Goal: Navigation & Orientation: Find specific page/section

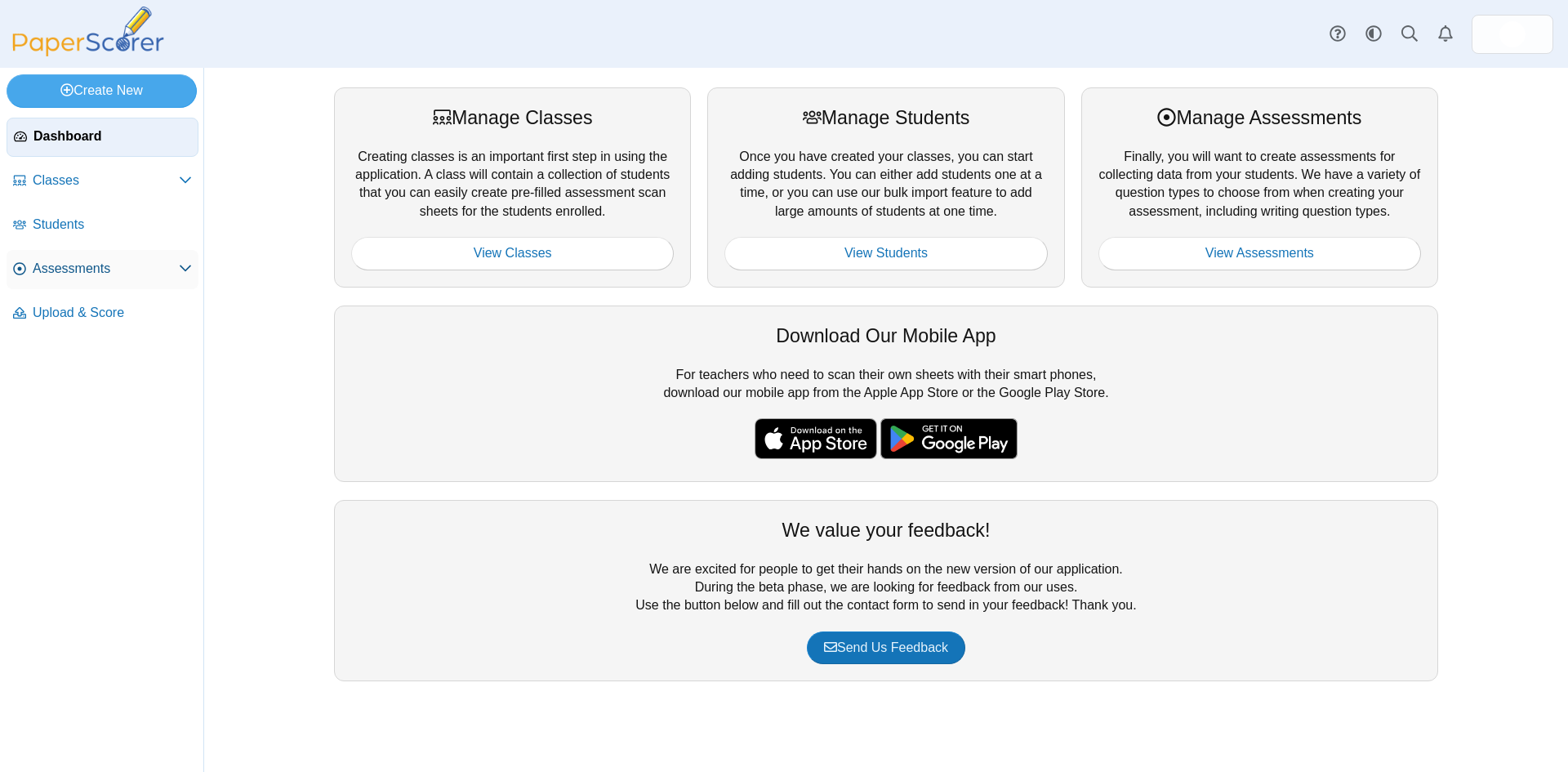
click at [61, 260] on span "Assessments" at bounding box center [106, 269] width 146 height 18
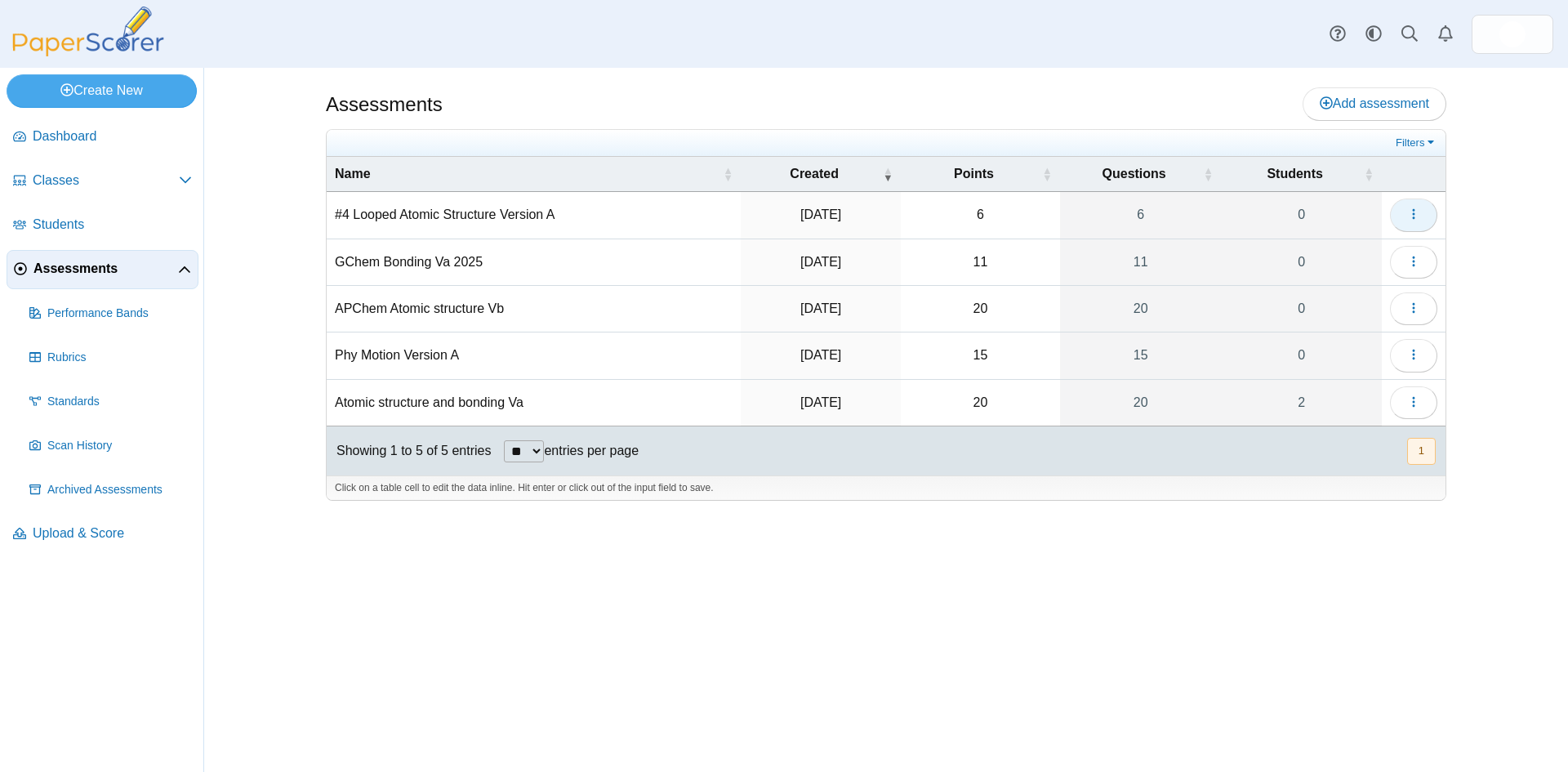
click at [1415, 218] on use "button" at bounding box center [1413, 215] width 3 height 11
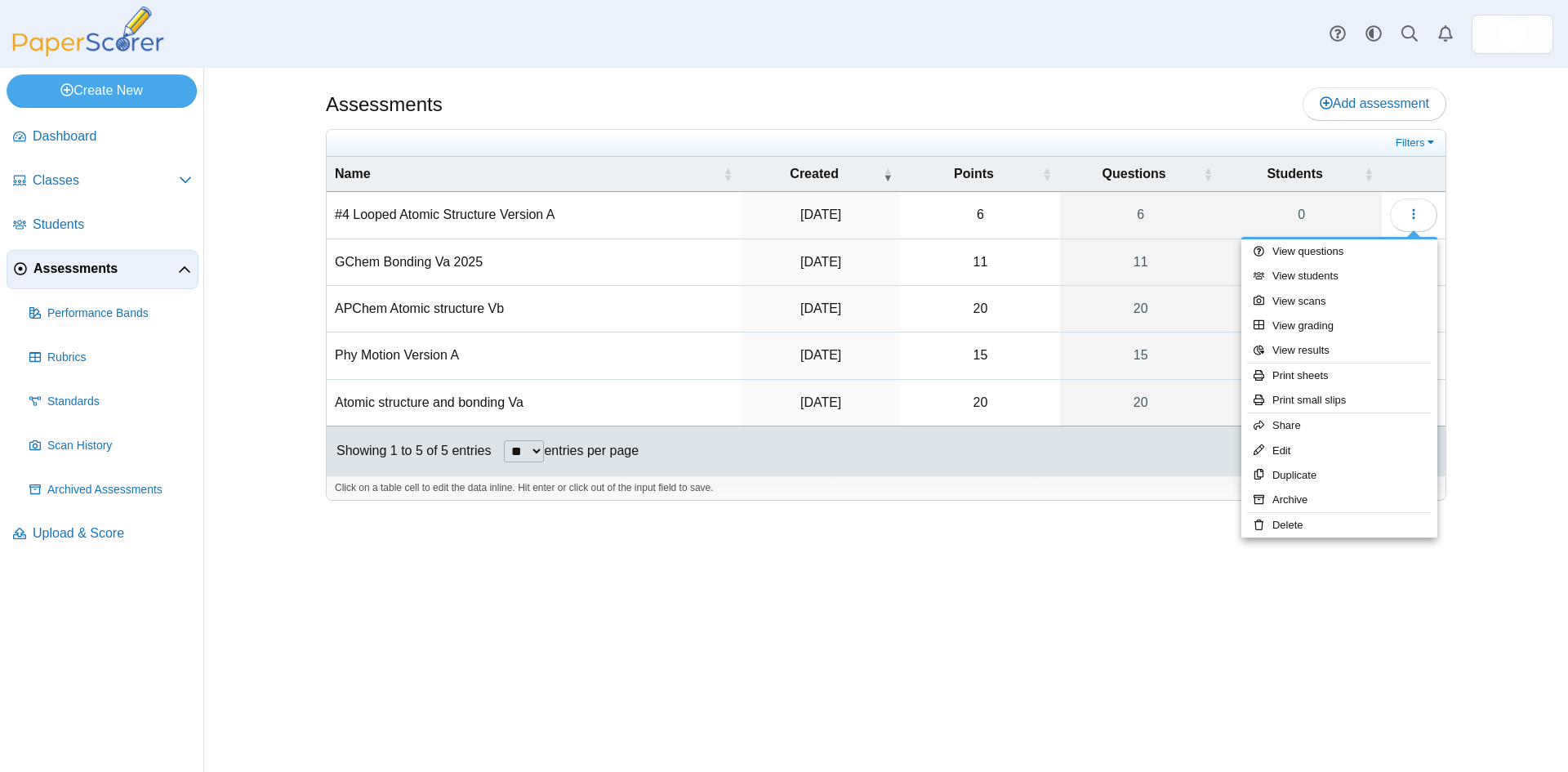
click at [1067, 673] on div "Assessments Add assessment 6 6" at bounding box center [885, 420] width 1225 height 704
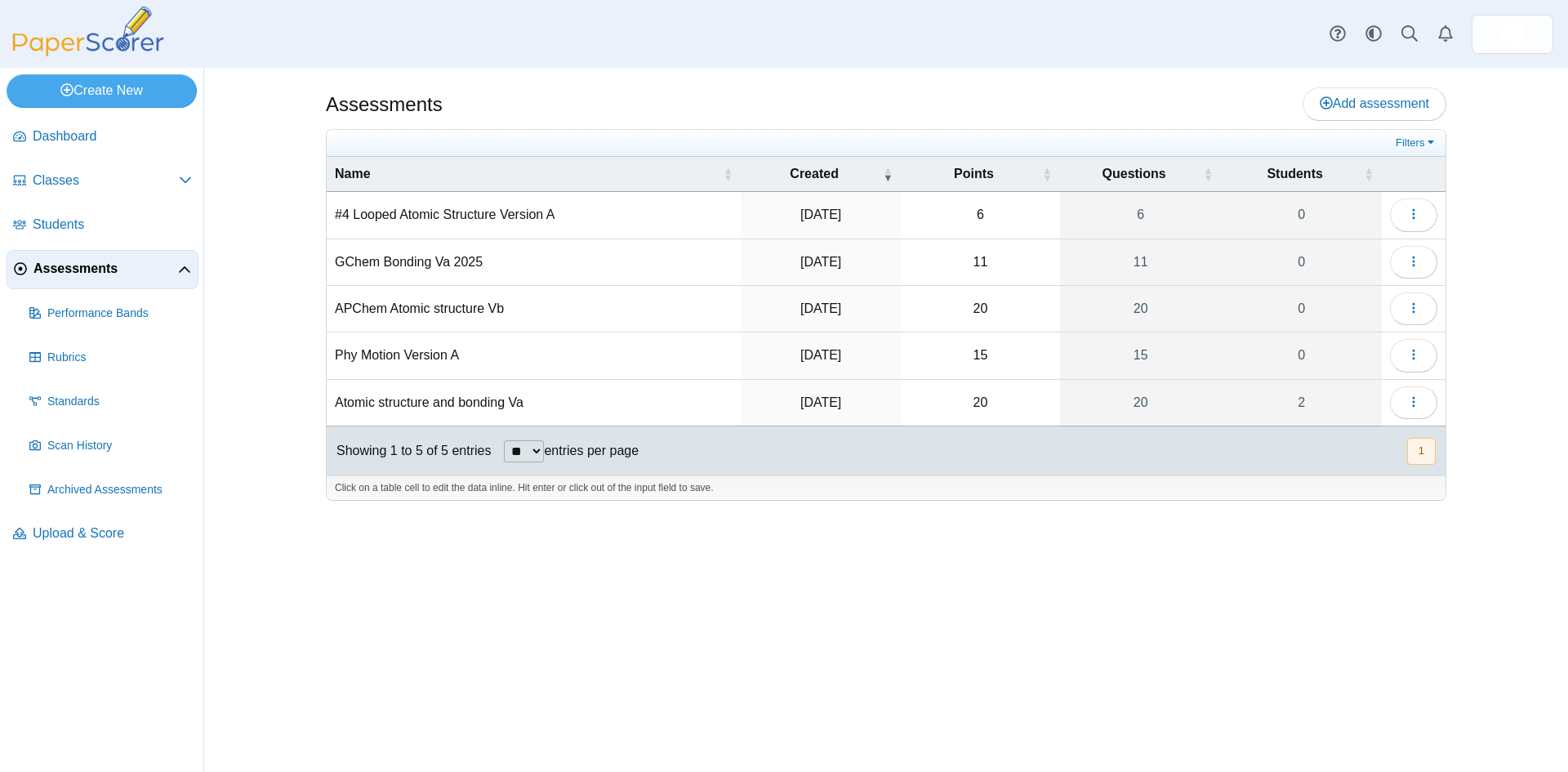
click at [486, 672] on div "Assessments Add assessment 6 6" at bounding box center [885, 420] width 1225 height 704
click at [44, 135] on span "Dashboard" at bounding box center [113, 137] width 160 height 18
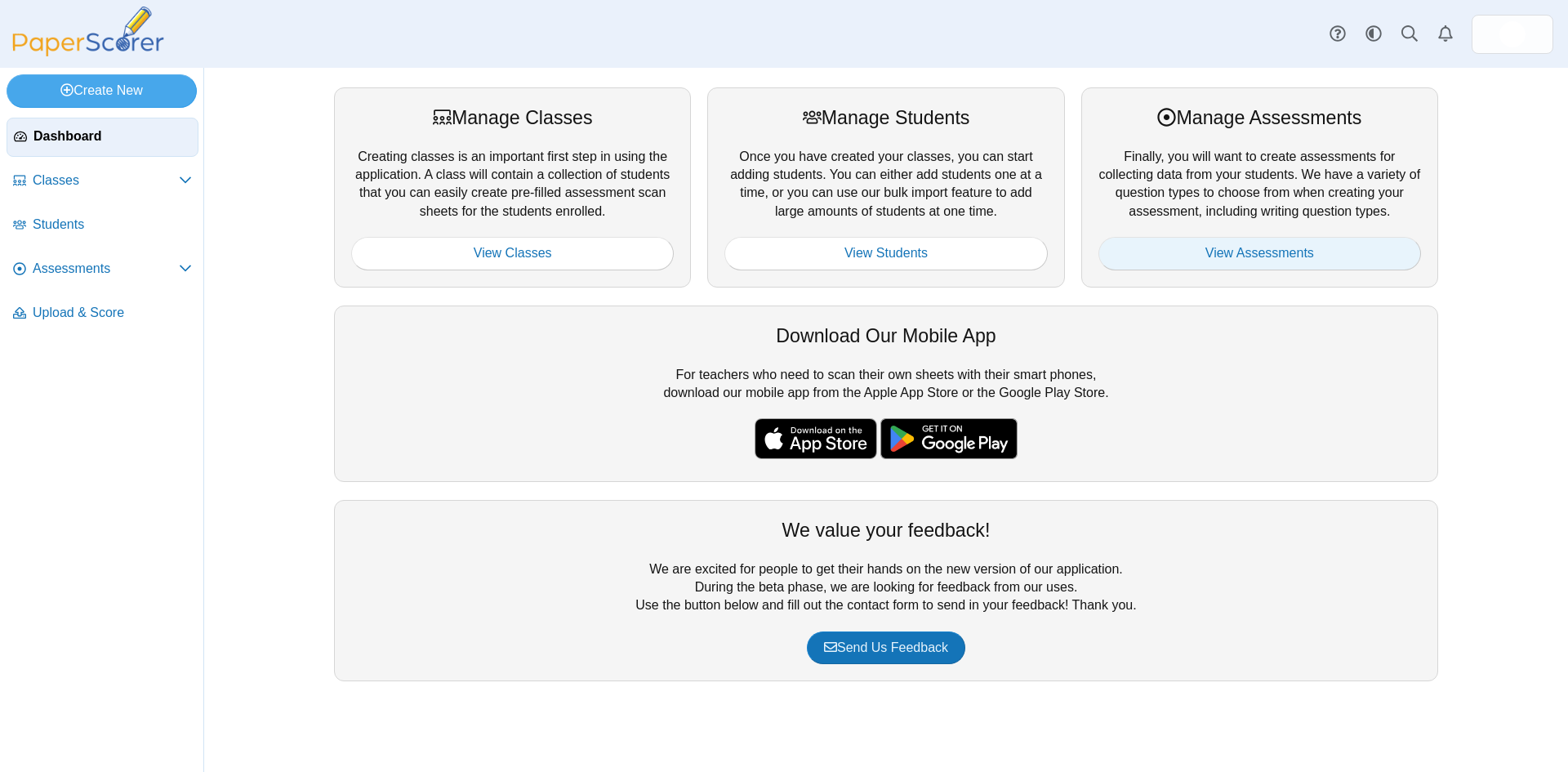
click at [1262, 249] on link "View Assessments" at bounding box center [1260, 253] width 323 height 33
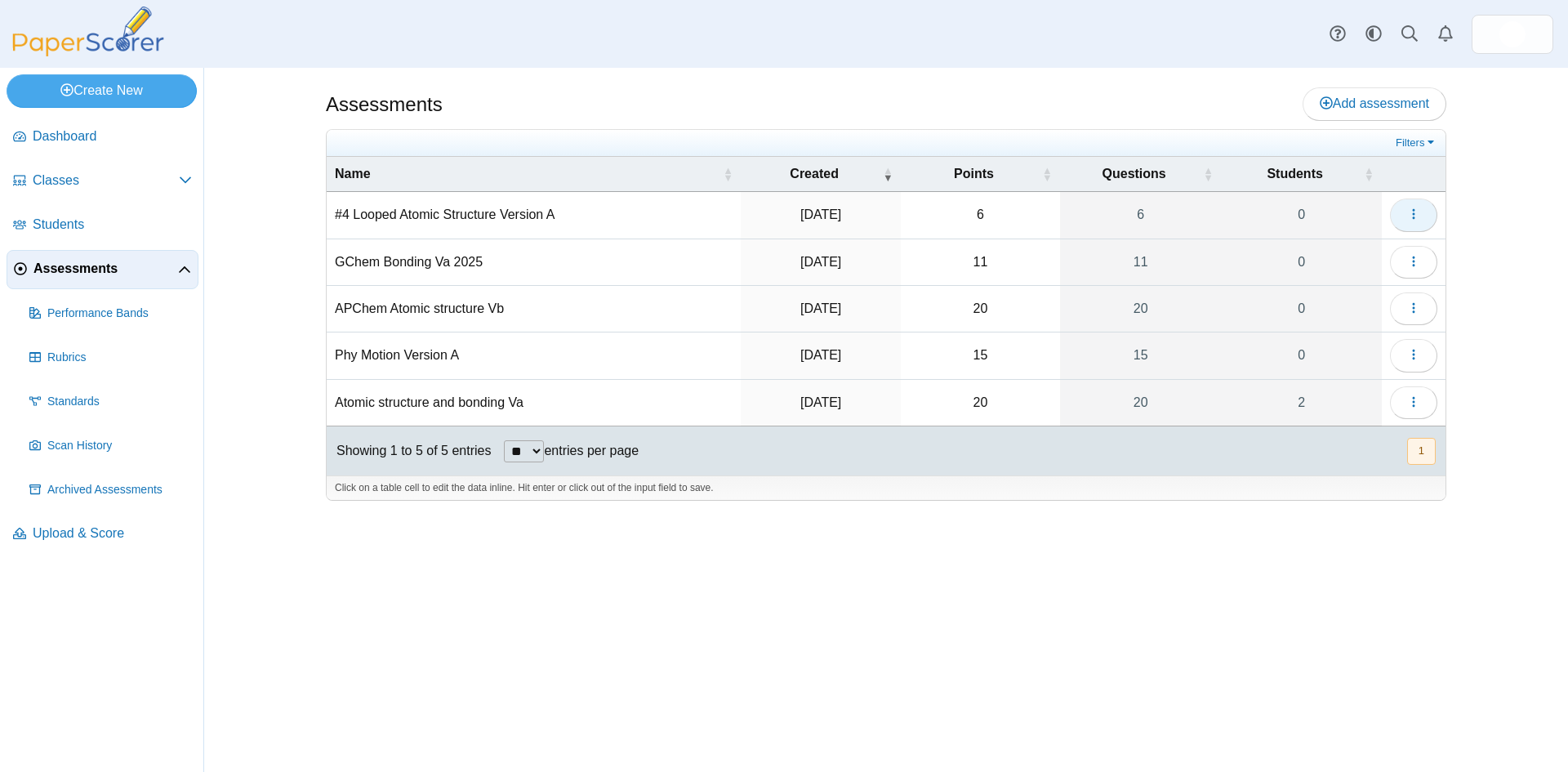
click at [1422, 214] on button "button" at bounding box center [1414, 215] width 48 height 33
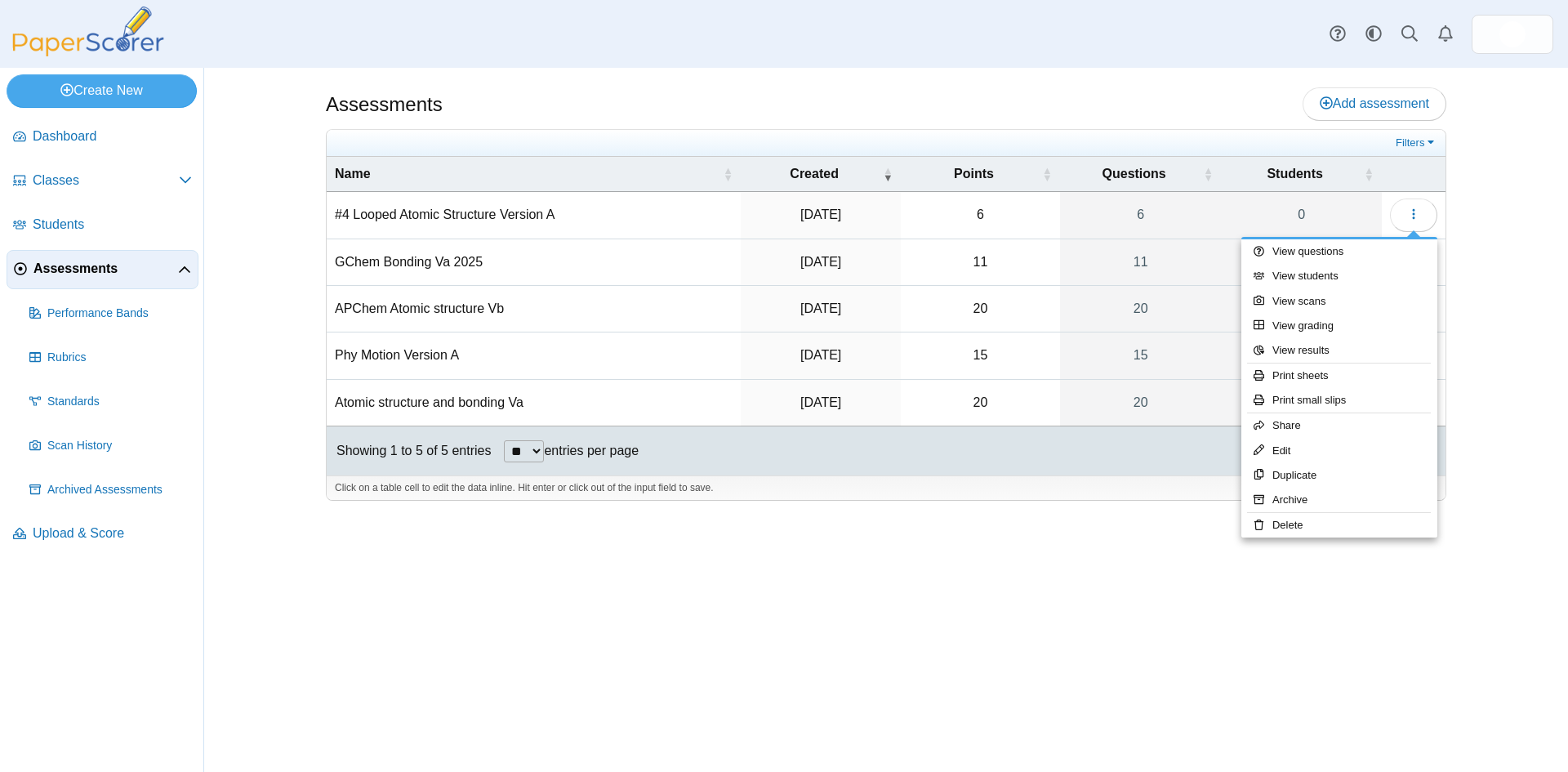
click at [873, 612] on div "Assessments Add assessment 6 6" at bounding box center [885, 420] width 1225 height 704
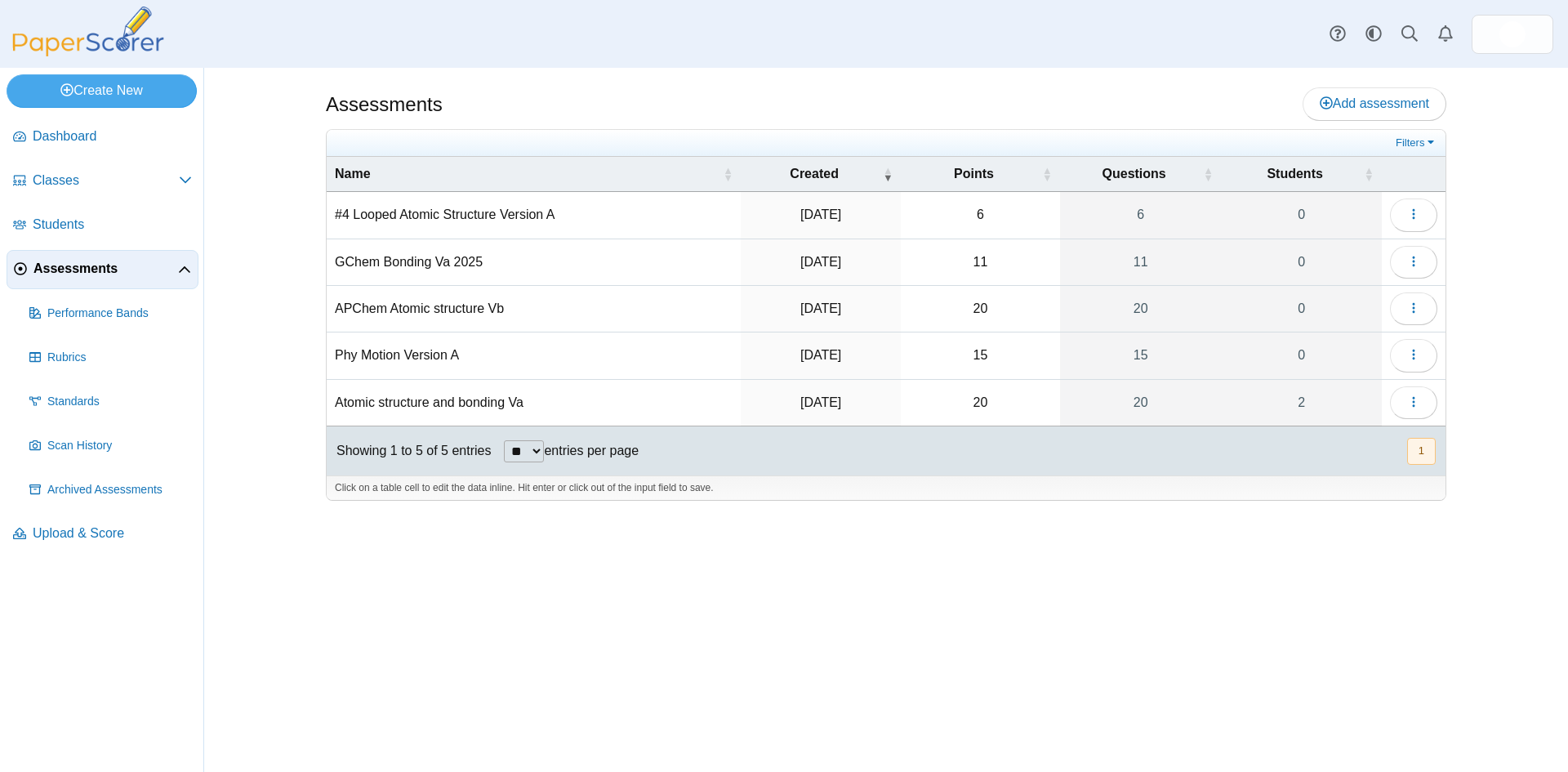
click at [458, 215] on td "#4 Looped Atomic Structure Version A" at bounding box center [533, 215] width 414 height 47
click at [624, 573] on div "Assessments Add assessment 6 6" at bounding box center [885, 420] width 1225 height 704
click at [57, 185] on span "Classes" at bounding box center [106, 181] width 146 height 18
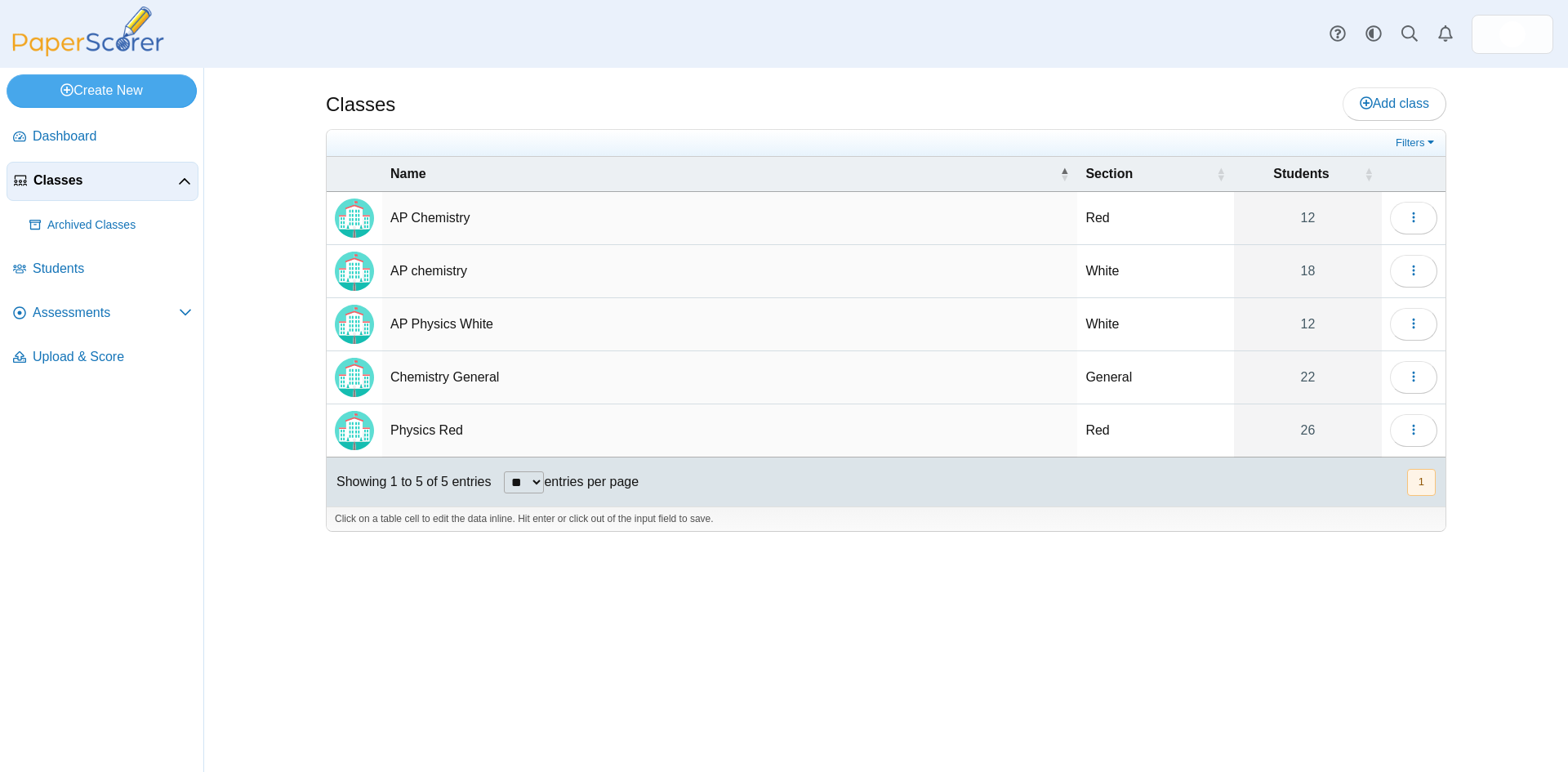
click at [429, 373] on td "Chemistry General" at bounding box center [730, 378] width 695 height 53
click at [1431, 386] on button "button" at bounding box center [1414, 377] width 48 height 33
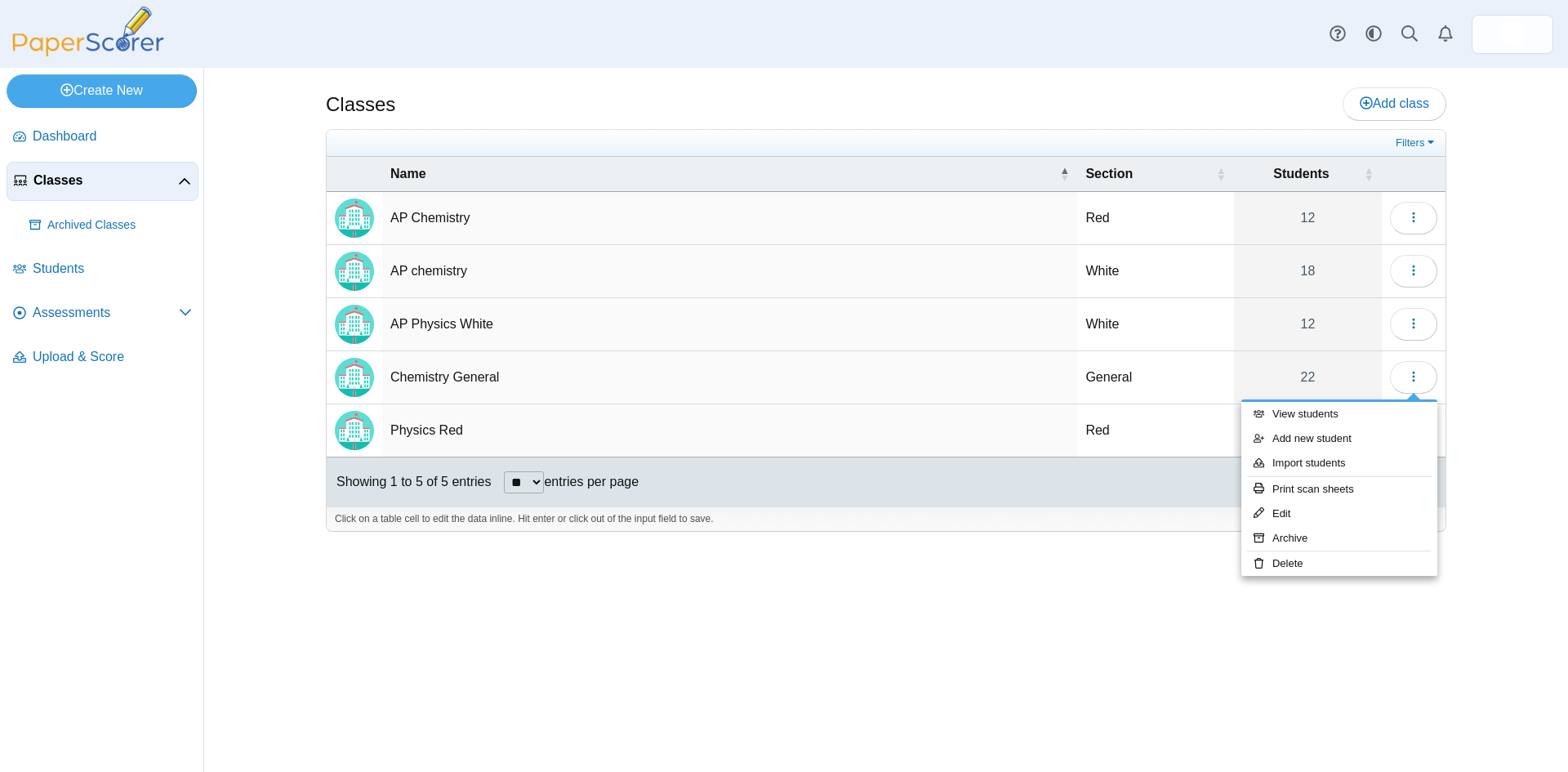
click at [692, 625] on div "Classes Add class Filters Red" at bounding box center [885, 420] width 1225 height 704
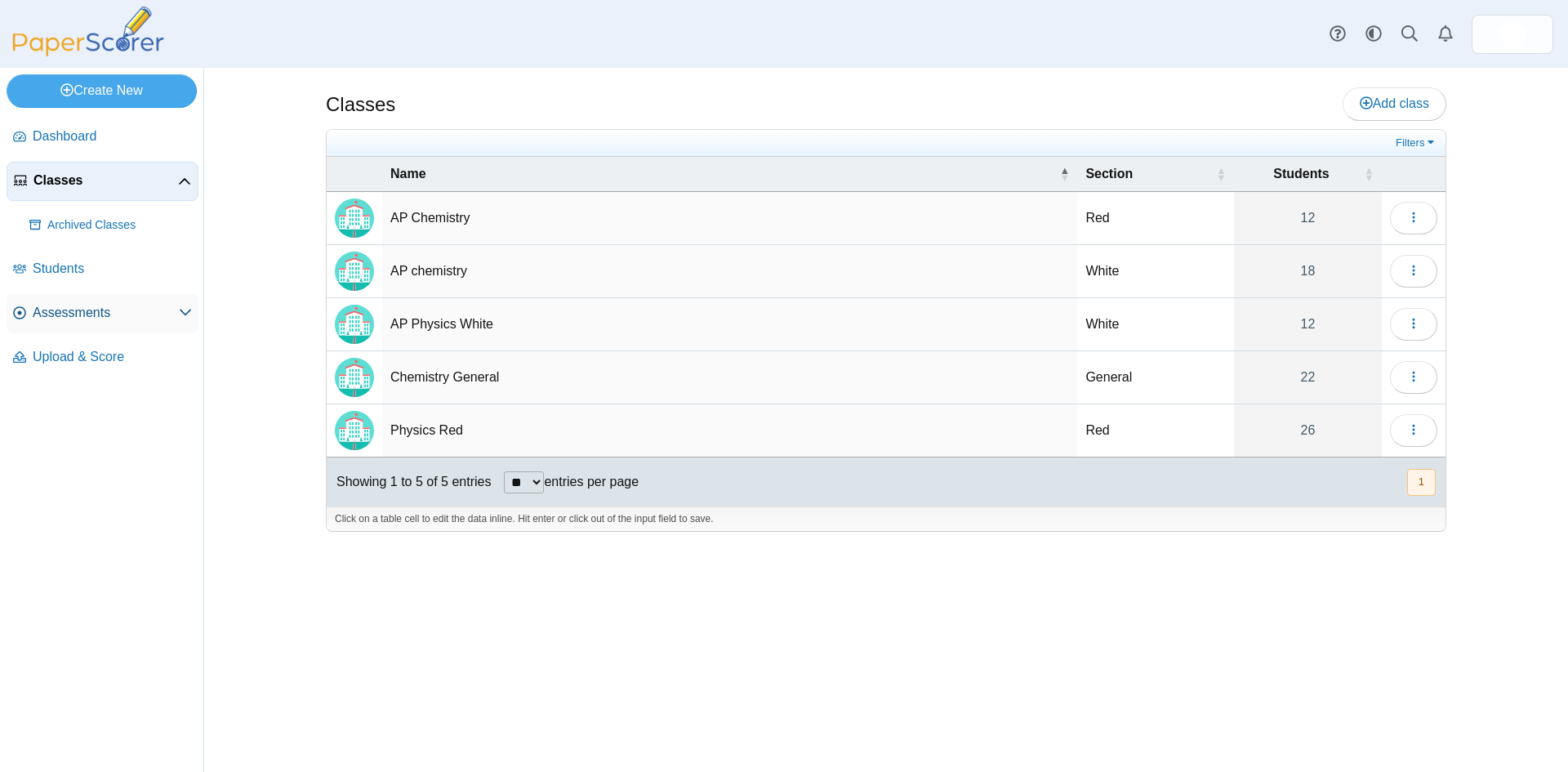
click at [63, 316] on span "Assessments" at bounding box center [106, 313] width 146 height 18
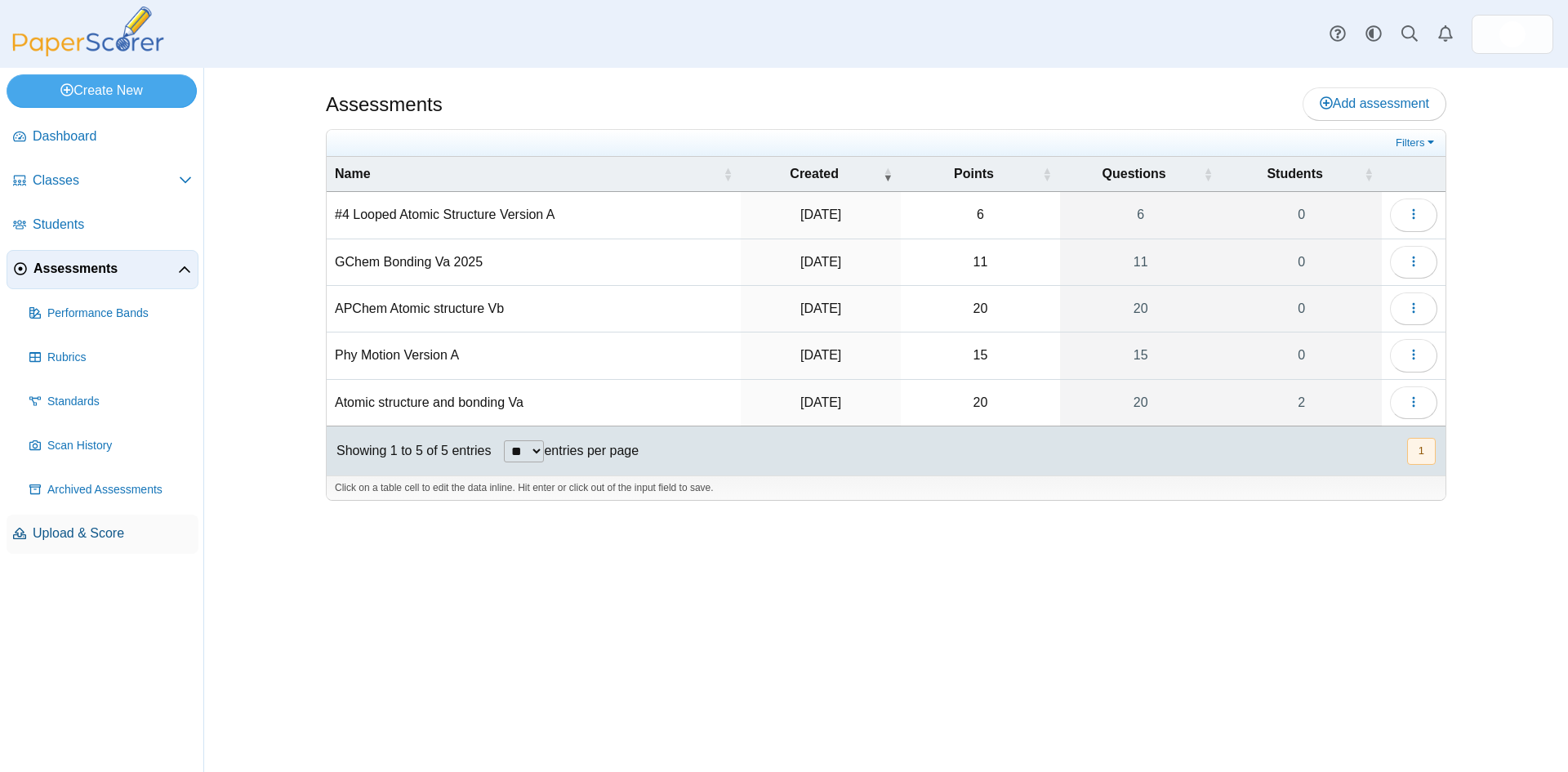
click at [104, 535] on span "Upload & Score" at bounding box center [113, 533] width 160 height 18
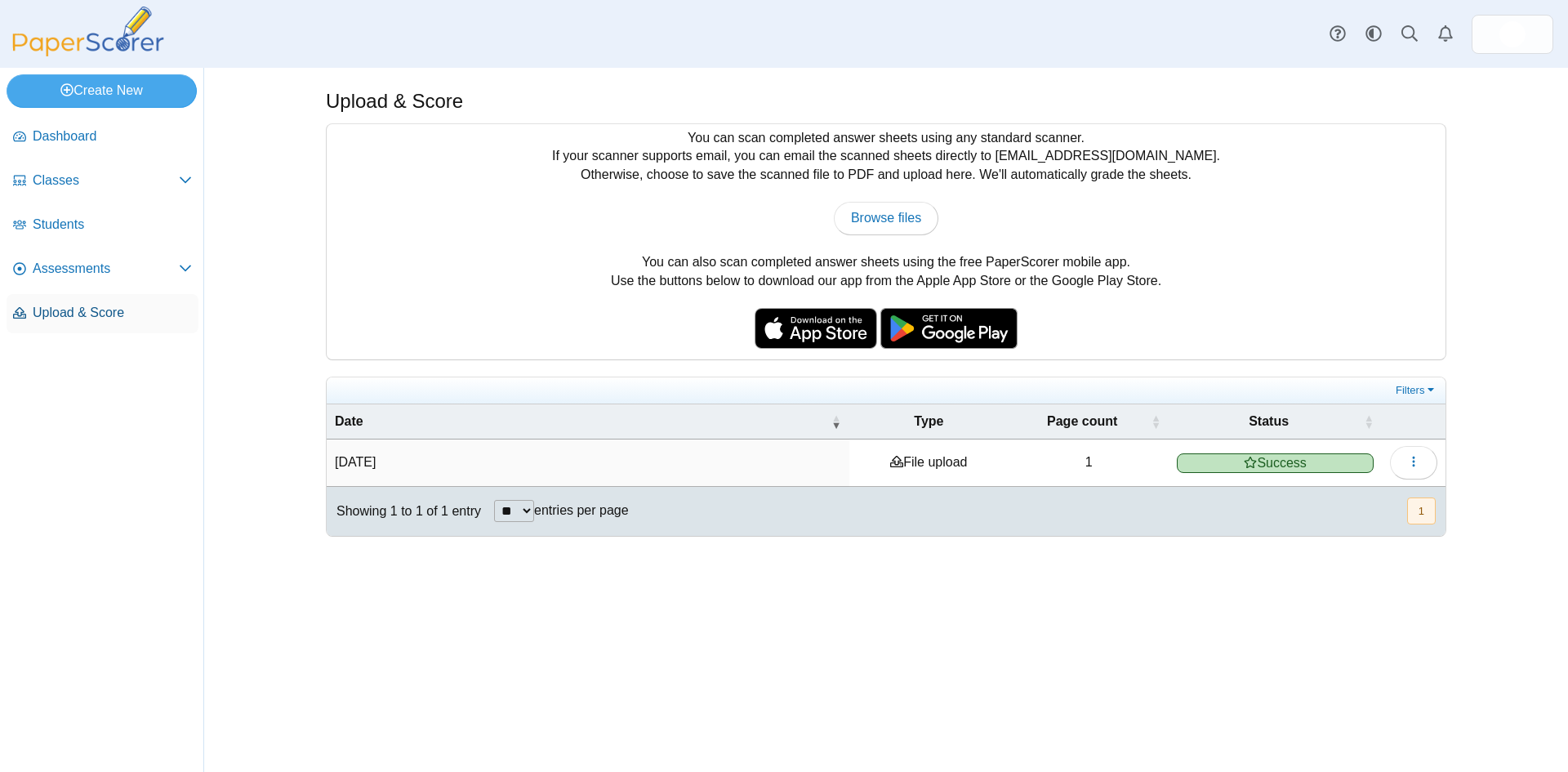
click at [88, 315] on span "Upload & Score" at bounding box center [113, 313] width 160 height 18
click at [1426, 513] on button "1" at bounding box center [1421, 510] width 28 height 27
click at [963, 602] on div "Upload & Score You can scan completed answer sheets using any standard scanner.…" at bounding box center [885, 420] width 1225 height 704
click at [185, 267] on icon at bounding box center [185, 268] width 13 height 13
click at [90, 272] on span "Assessments" at bounding box center [106, 269] width 146 height 18
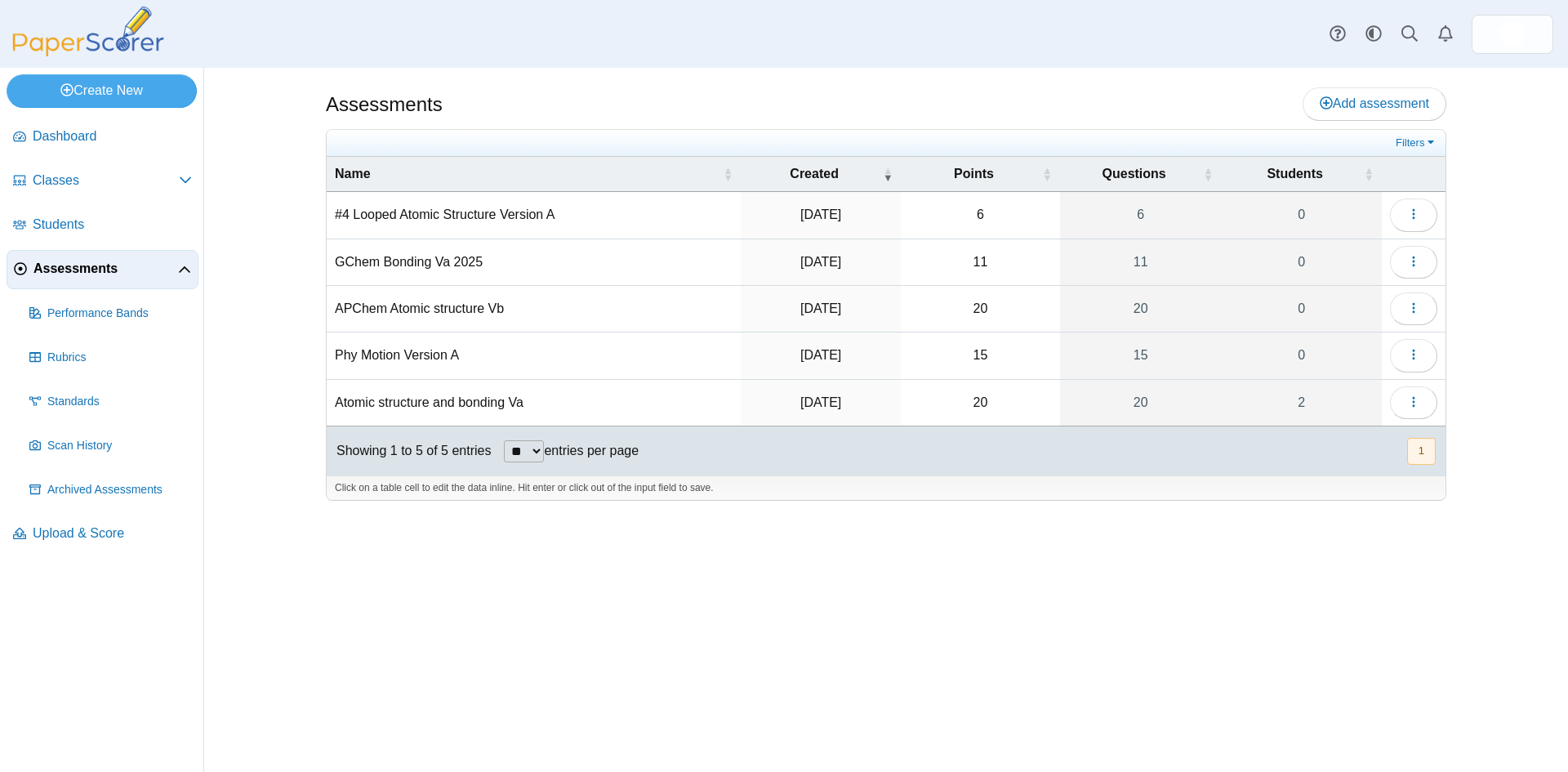
click at [777, 672] on div "Assessments Add assessment 6 6" at bounding box center [885, 420] width 1225 height 704
